Goal: Task Accomplishment & Management: Manage account settings

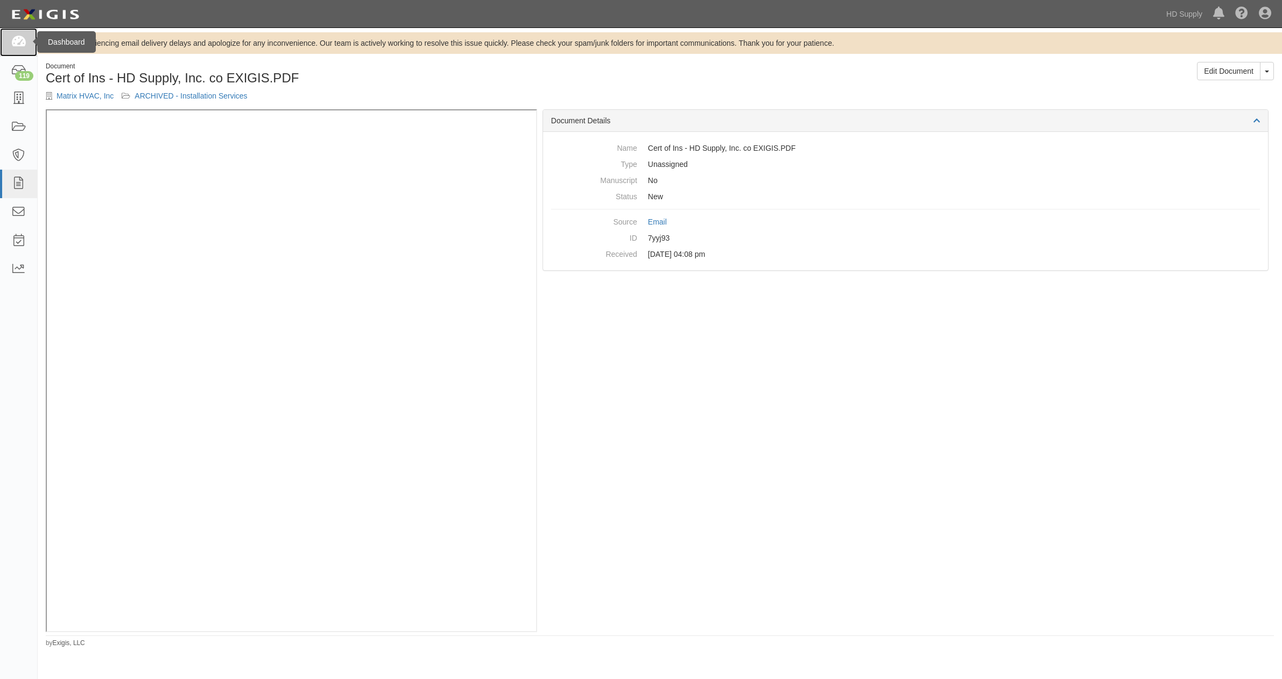
click at [18, 36] on icon at bounding box center [18, 42] width 15 height 12
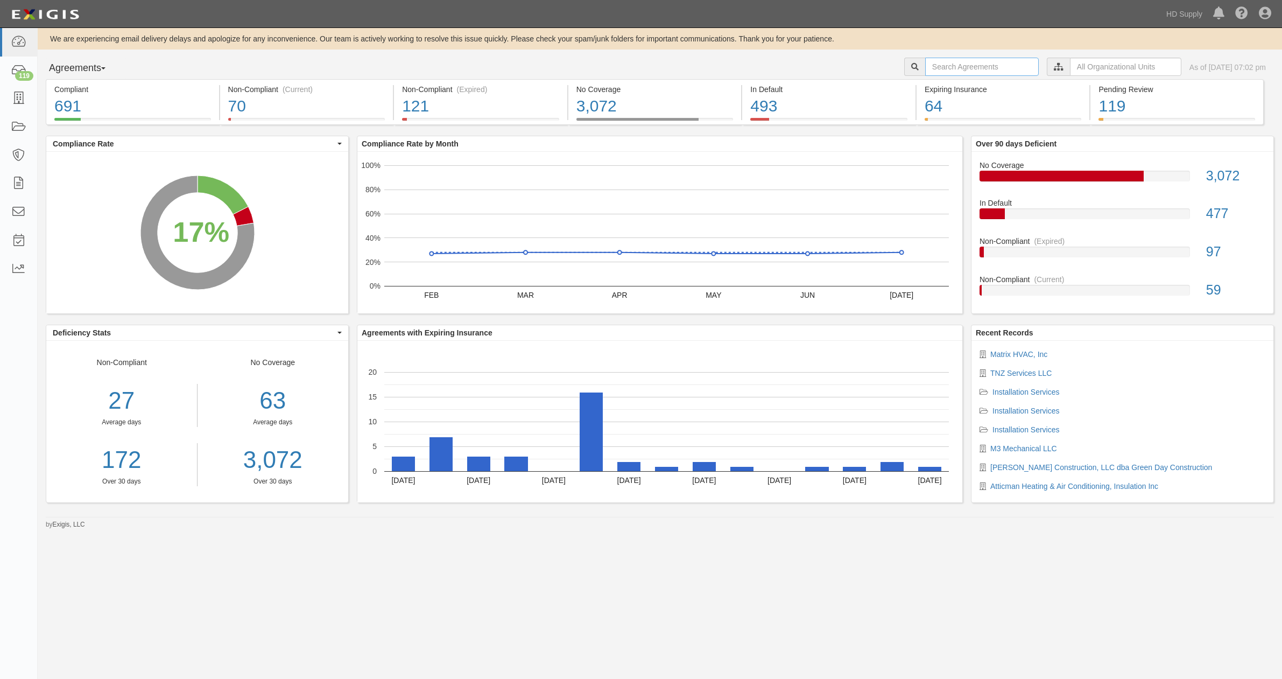
click at [957, 63] on input "text" at bounding box center [982, 67] width 114 height 18
type input "Highmark Restorations Inc"
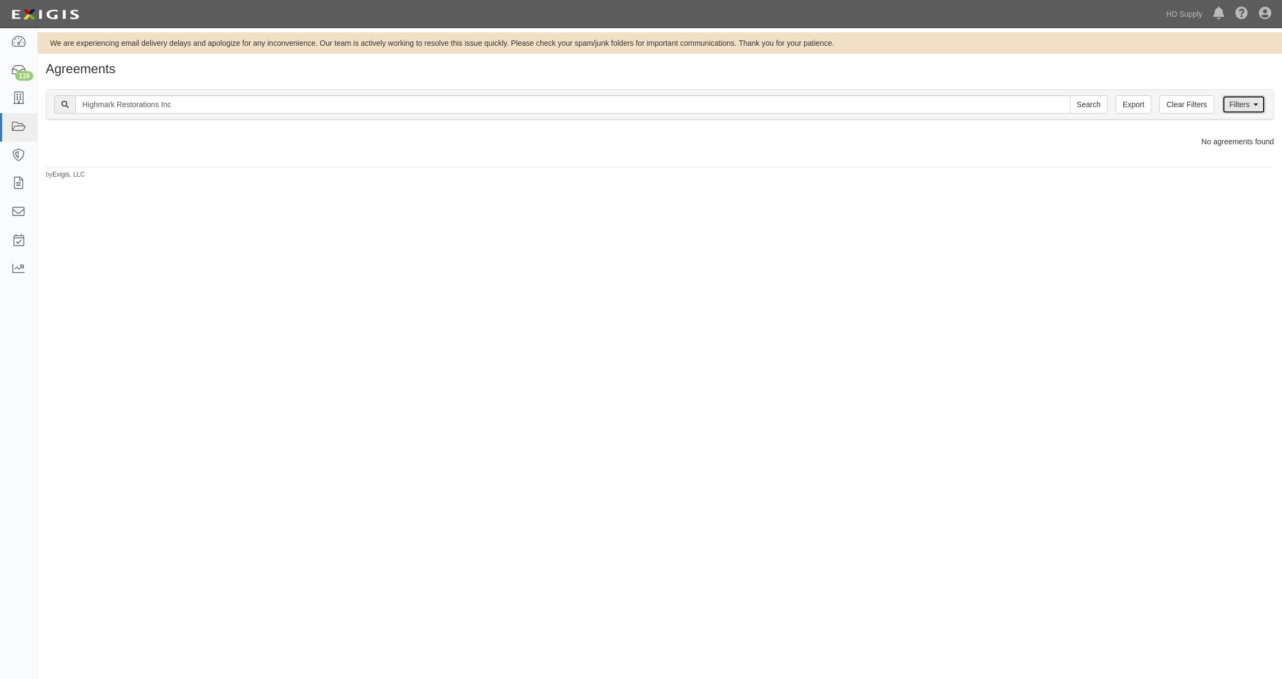
click at [1249, 103] on link "Filters" at bounding box center [1244, 104] width 43 height 18
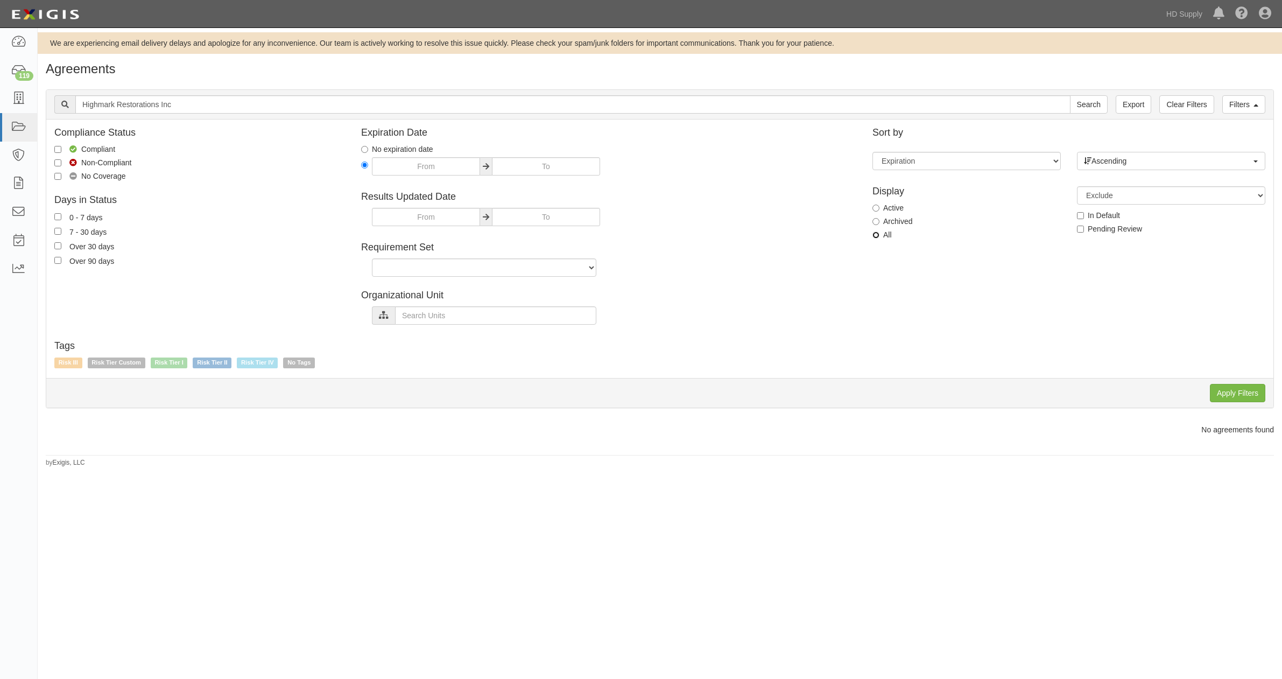
click at [879, 237] on input "All" at bounding box center [876, 234] width 7 height 7
radio input "true"
click at [1236, 396] on input "Apply Filters" at bounding box center [1237, 393] width 55 height 18
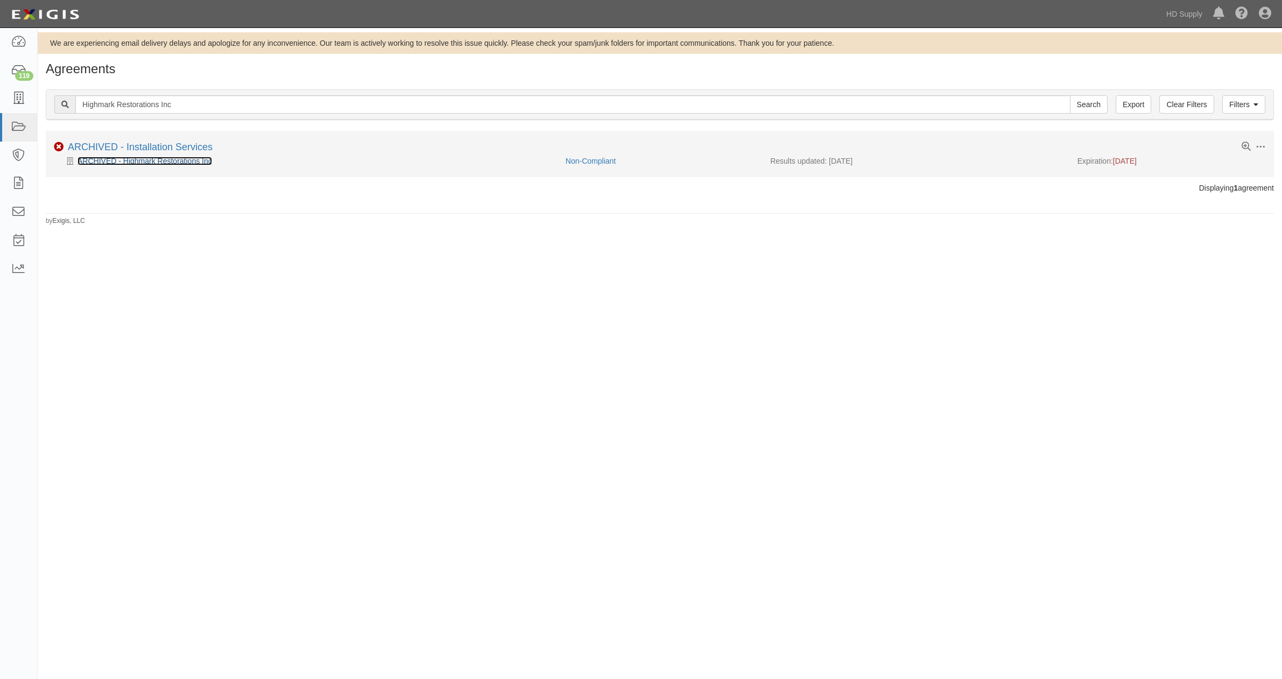
click at [136, 160] on link "ARCHIVED - Highmark Restorations Inc" at bounding box center [145, 161] width 135 height 9
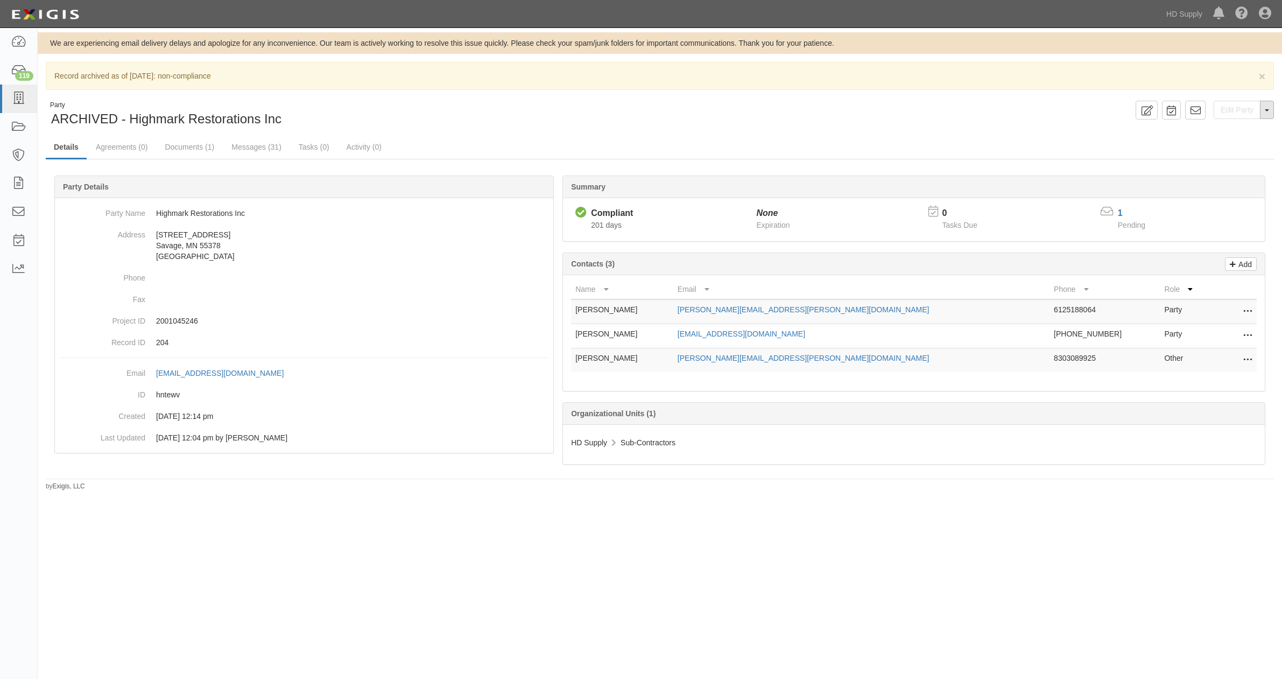
click at [1268, 115] on button "Toggle Party Dropdown" at bounding box center [1267, 110] width 14 height 18
click at [1227, 145] on button "Unarchive Party" at bounding box center [1231, 145] width 85 height 16
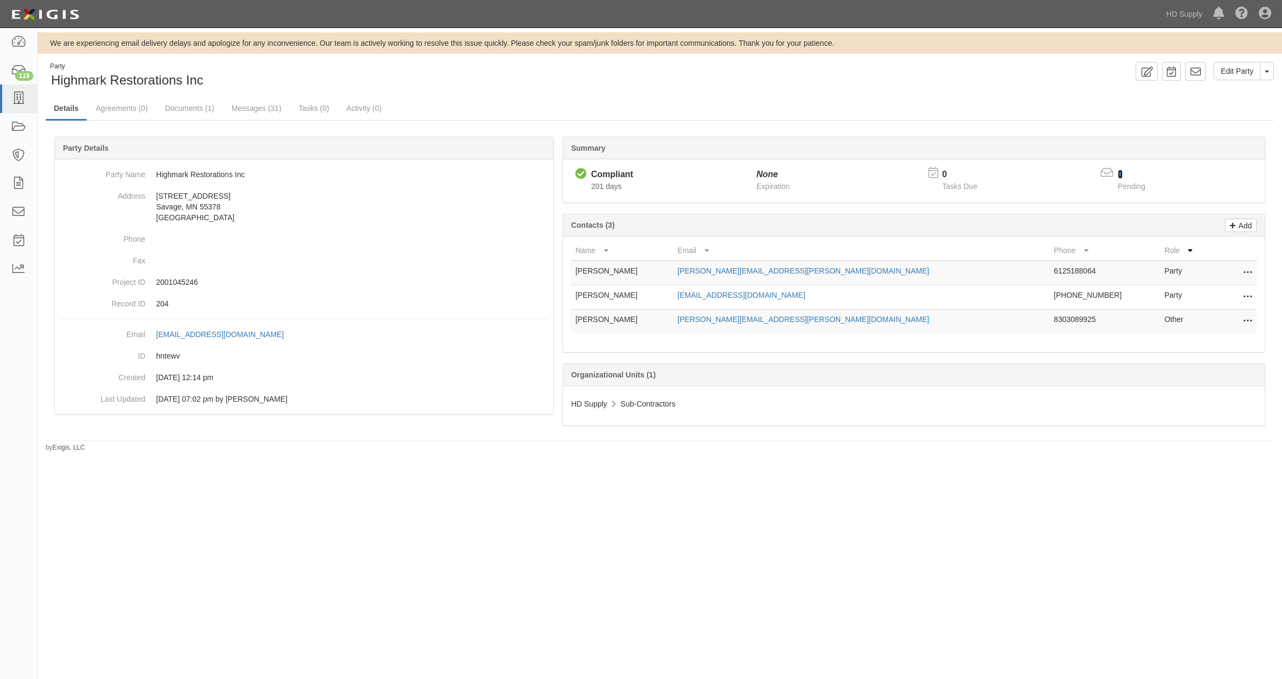
click at [1120, 170] on link "1" at bounding box center [1120, 174] width 5 height 9
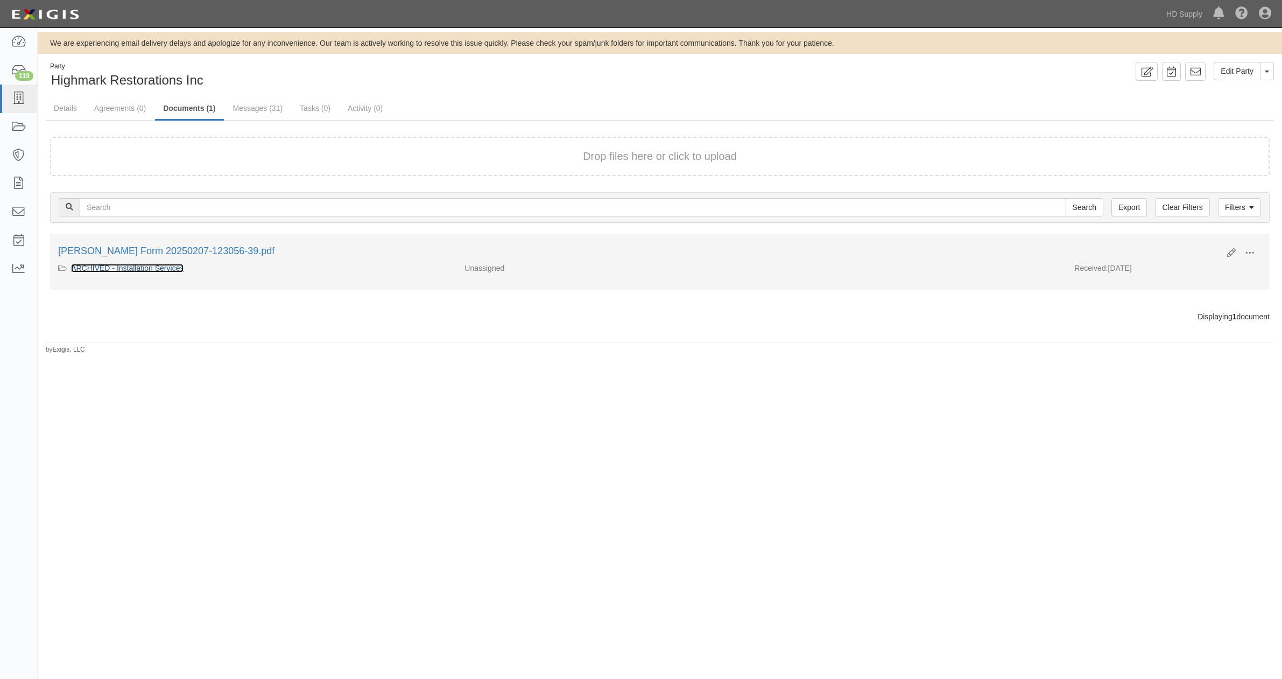
click at [135, 267] on link "ARCHIVED - Installation Services" at bounding box center [127, 268] width 113 height 9
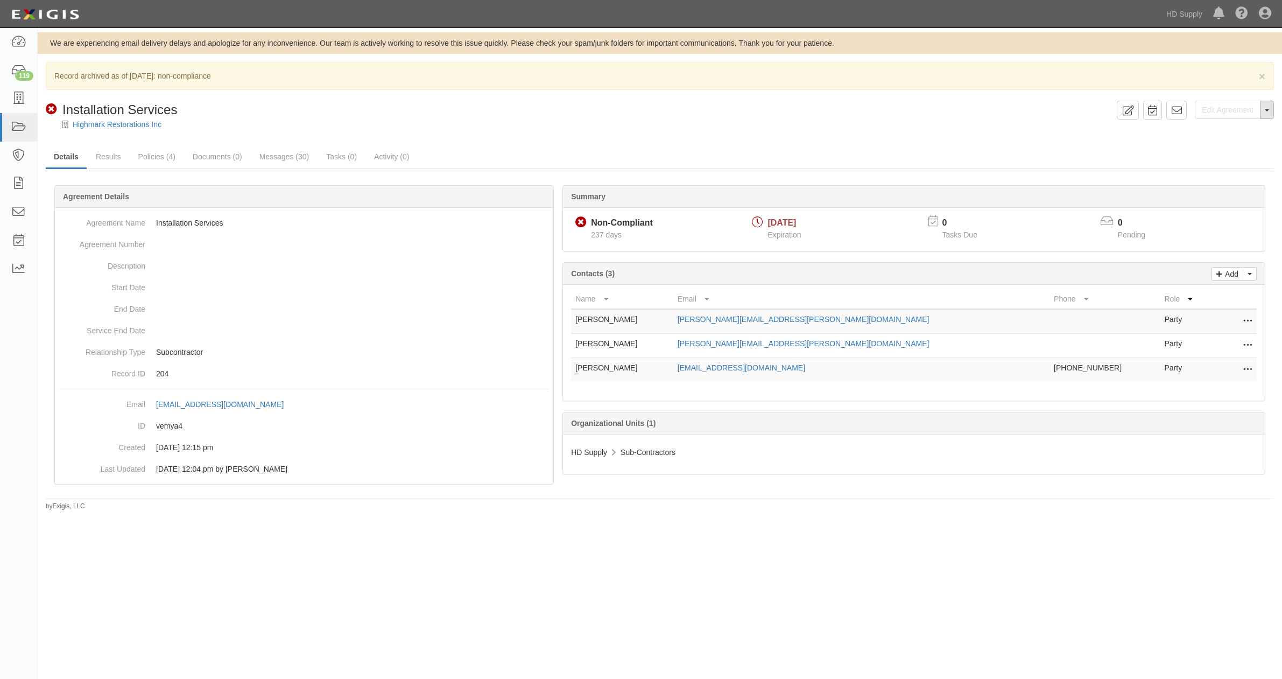
click at [1270, 113] on button "Toggle Agreement Dropdown" at bounding box center [1267, 110] width 14 height 18
click at [1228, 146] on link "Unarchive Agreement" at bounding box center [1230, 144] width 88 height 14
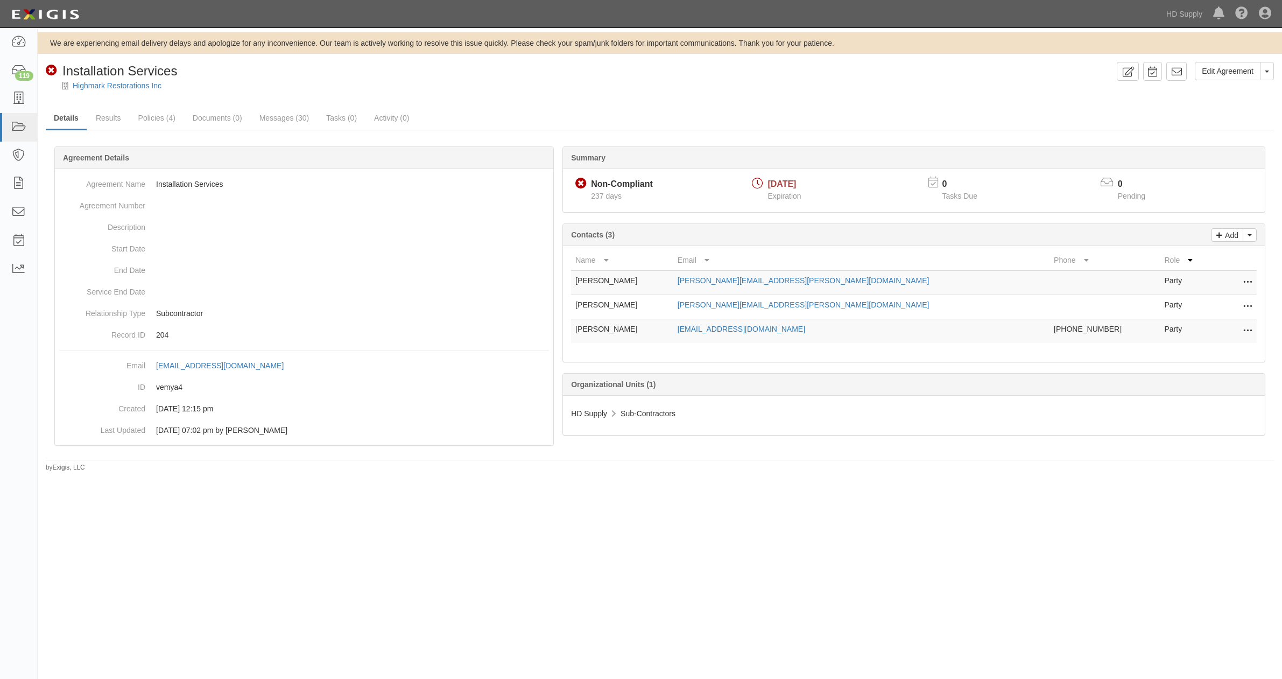
click at [1234, 142] on div "Summary Non-Compliant Non-Compliant 237 days [DATE] Expiration 0 Tasks Due 0 Pe…" at bounding box center [660, 146] width 1228 height 32
